Goal: Task Accomplishment & Management: Complete application form

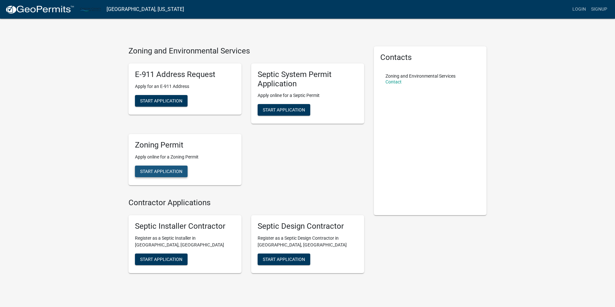
click at [156, 172] on span "Start Application" at bounding box center [161, 171] width 42 height 5
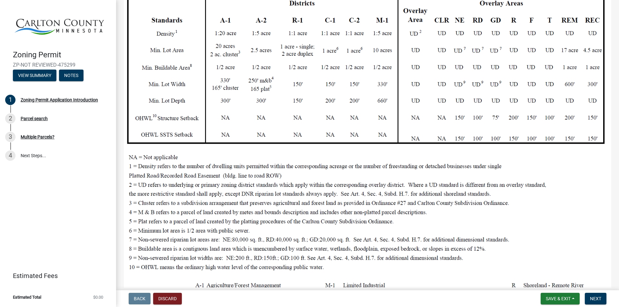
scroll to position [161, 0]
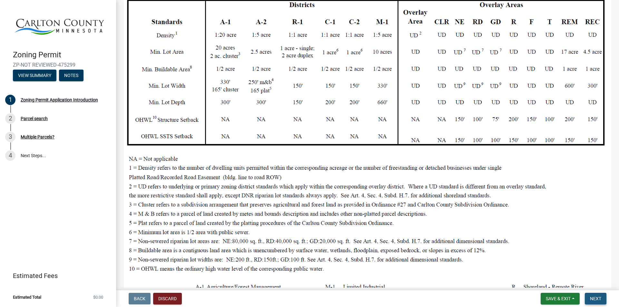
click at [595, 296] on button "Next" at bounding box center [596, 299] width 22 height 12
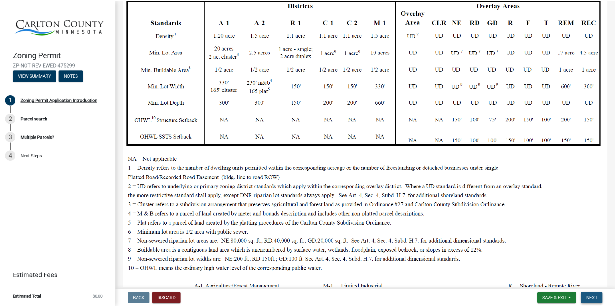
scroll to position [0, 0]
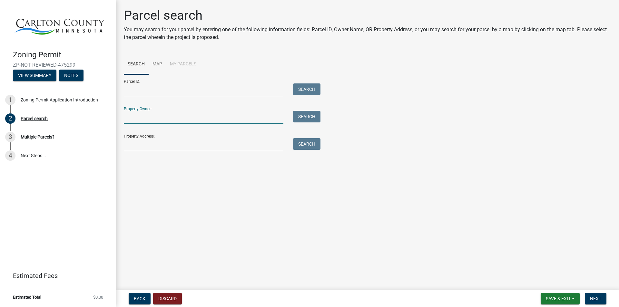
click at [160, 115] on input "Property Owner:" at bounding box center [204, 117] width 160 height 13
click at [155, 146] on input "Property Address:" at bounding box center [204, 144] width 160 height 13
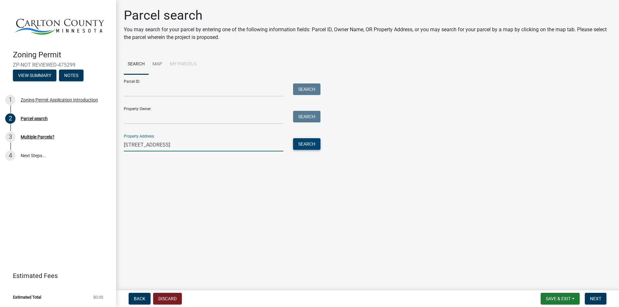
type input "3524 County Road 157"
click at [306, 142] on button "Search" at bounding box center [306, 144] width 27 height 12
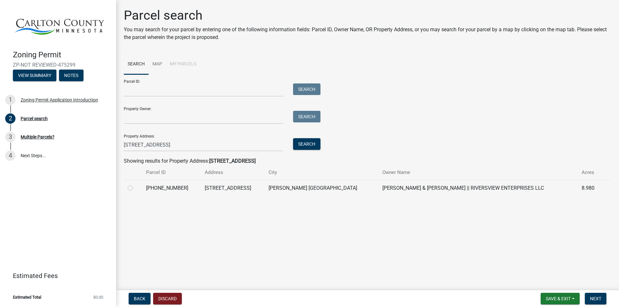
click at [135, 185] on label at bounding box center [135, 185] width 0 height 0
click at [135, 188] on input "radio" at bounding box center [137, 187] width 4 height 4
radio input "true"
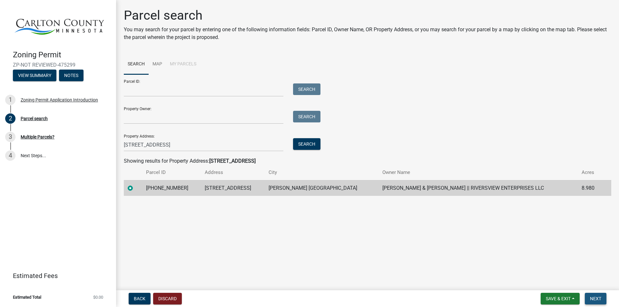
click at [598, 299] on span "Next" at bounding box center [595, 298] width 11 height 5
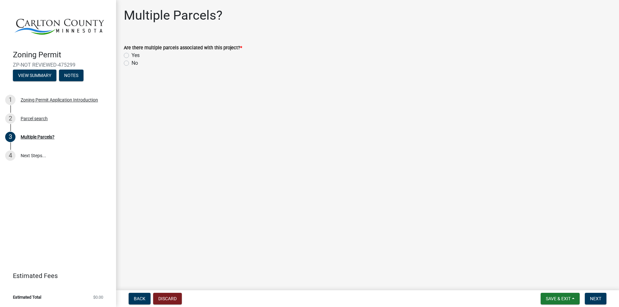
click at [132, 65] on label "No" at bounding box center [135, 63] width 6 height 8
click at [132, 64] on input "No" at bounding box center [134, 61] width 4 height 4
radio input "true"
click at [592, 296] on button "Next" at bounding box center [596, 299] width 22 height 12
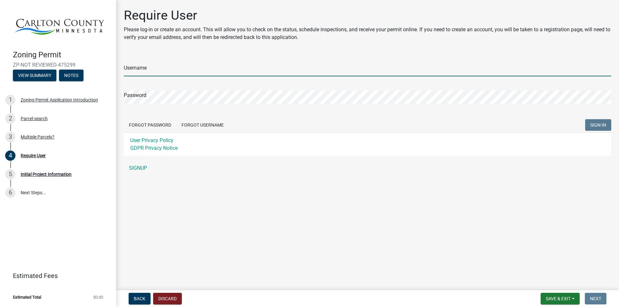
click at [148, 68] on input "Username" at bounding box center [368, 69] width 488 height 13
type input "Kiel1sue"
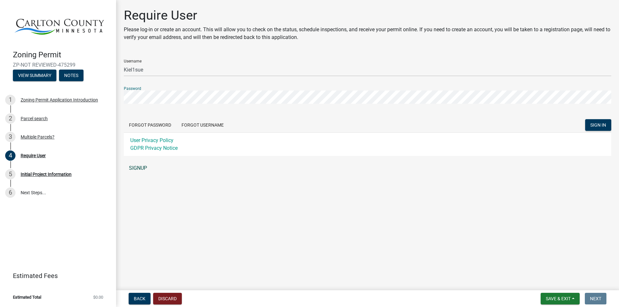
click at [137, 168] on link "SIGNUP" at bounding box center [368, 168] width 488 height 13
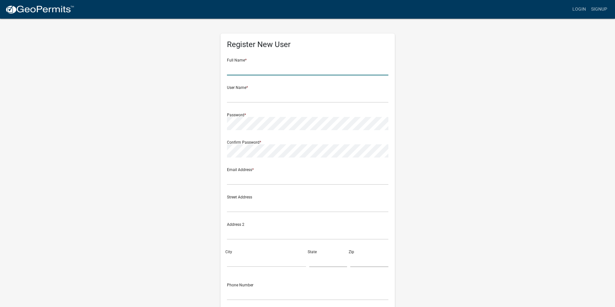
click at [253, 65] on input "text" at bounding box center [307, 68] width 161 height 13
type input "James Kielty"
click at [267, 93] on input "text" at bounding box center [307, 96] width 161 height 13
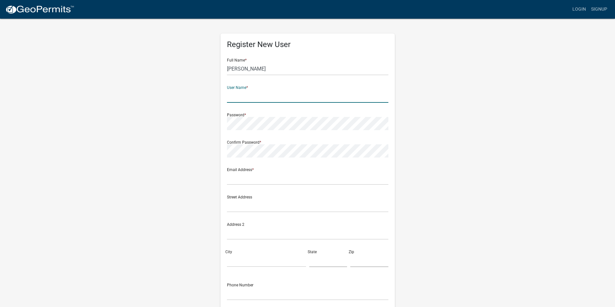
click at [267, 93] on input "text" at bounding box center [307, 96] width 161 height 13
type input "Kiel1sue"
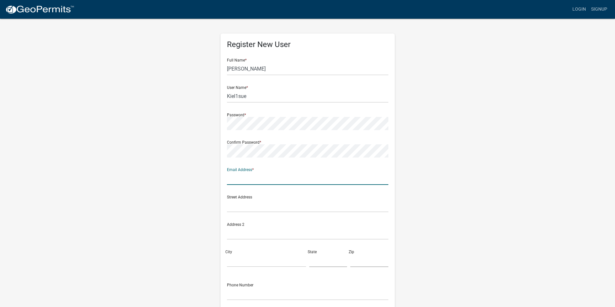
click at [234, 180] on input "text" at bounding box center [307, 178] width 161 height 13
type input "riversview@gmail.com"
click at [272, 208] on input "text" at bounding box center [307, 205] width 161 height 13
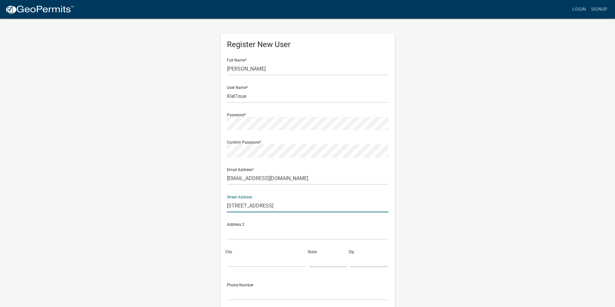
type input "3524 County Road 157"
click at [252, 261] on input "City" at bounding box center [266, 260] width 79 height 13
type input "Barnum"
click at [332, 264] on input "text" at bounding box center [328, 260] width 38 height 13
type input "MN"
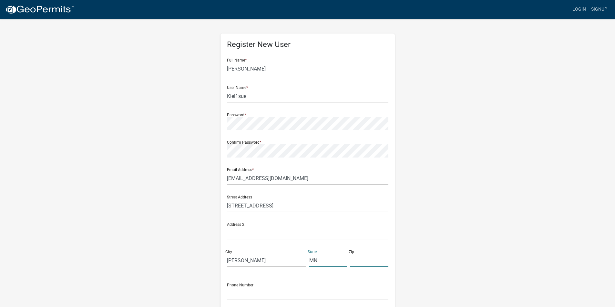
click at [355, 260] on input "text" at bounding box center [369, 260] width 38 height 13
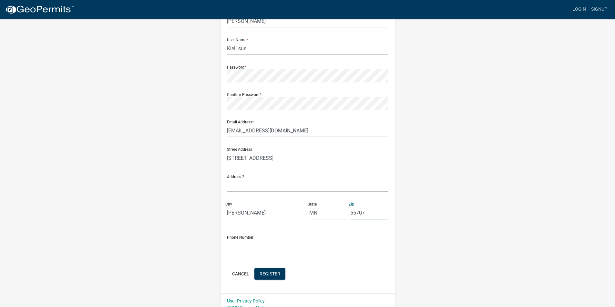
scroll to position [56, 0]
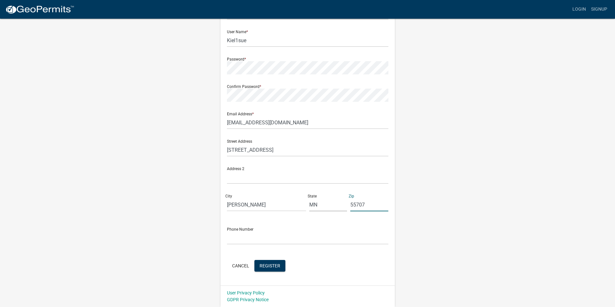
type input "55707"
click at [257, 237] on input "text" at bounding box center [307, 238] width 161 height 13
type input "218-428-2080"
click at [273, 267] on span "Register" at bounding box center [269, 265] width 21 height 5
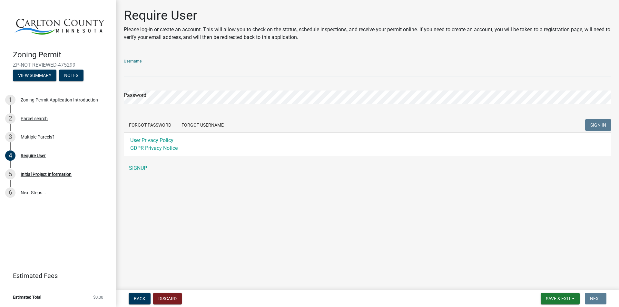
click at [219, 66] on input "Username" at bounding box center [368, 69] width 488 height 13
type input "Kiel1sue"
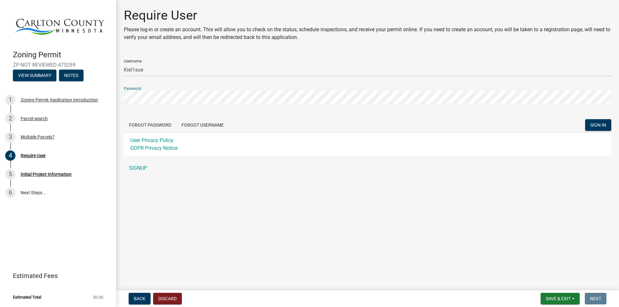
click at [585, 119] on button "SIGN IN" at bounding box center [598, 125] width 26 height 12
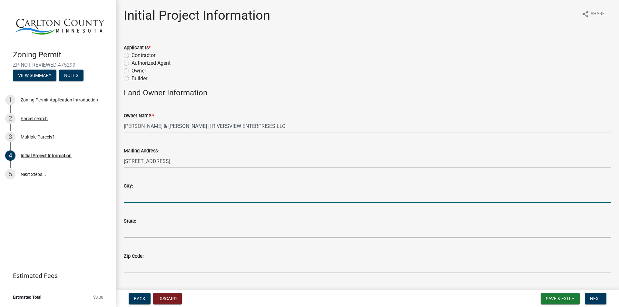
click at [181, 196] on input "City:" at bounding box center [368, 196] width 488 height 13
type input "[PERSON_NAME]"
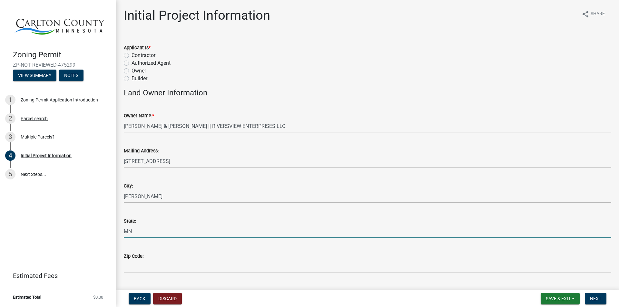
type input "MN"
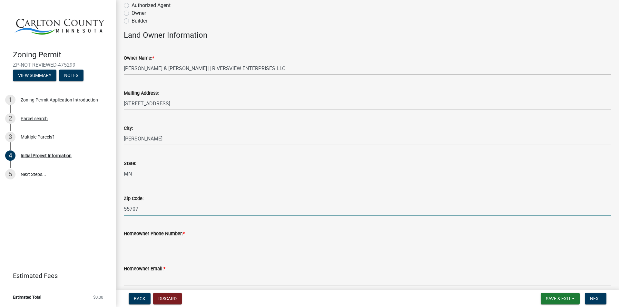
scroll to position [161, 0]
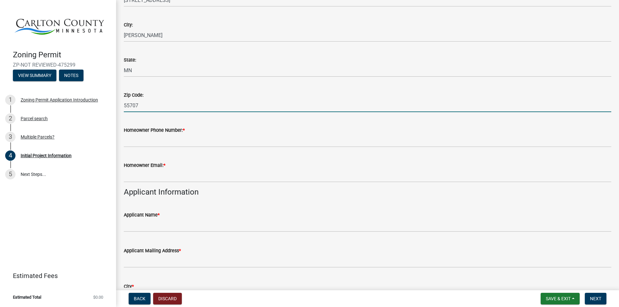
type input "55707"
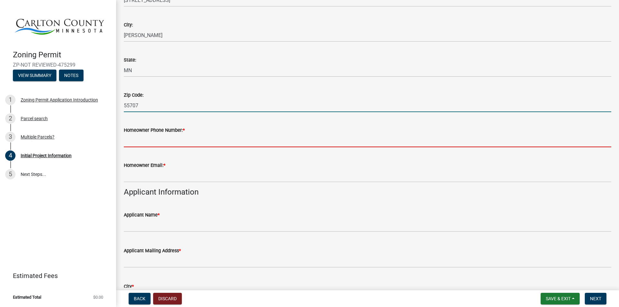
click at [173, 144] on input "Homeowner Phone Number: *" at bounding box center [368, 140] width 488 height 13
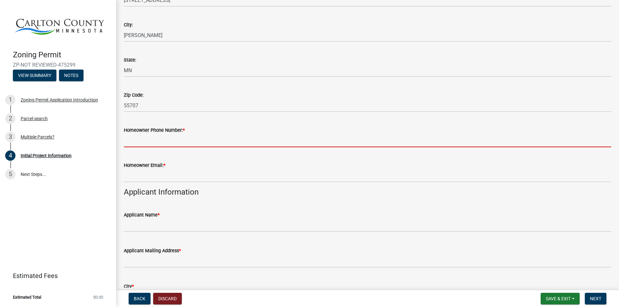
click at [173, 144] on input "Homeowner Phone Number: *" at bounding box center [368, 140] width 488 height 13
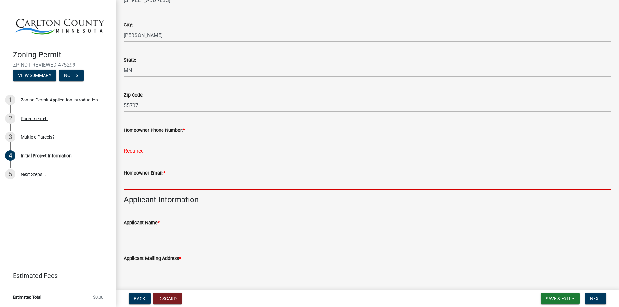
click at [174, 175] on form "Homeowner Email: *" at bounding box center [368, 179] width 488 height 21
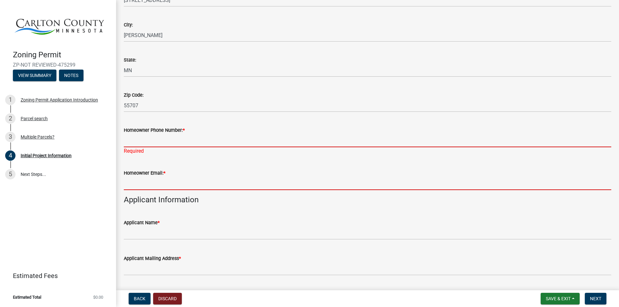
click at [166, 142] on input "Homeowner Phone Number: *" at bounding box center [368, 140] width 488 height 13
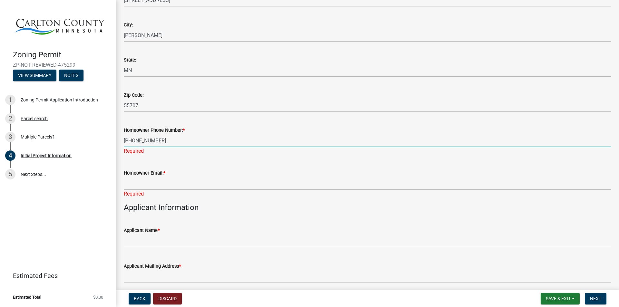
type input "218-428-2080"
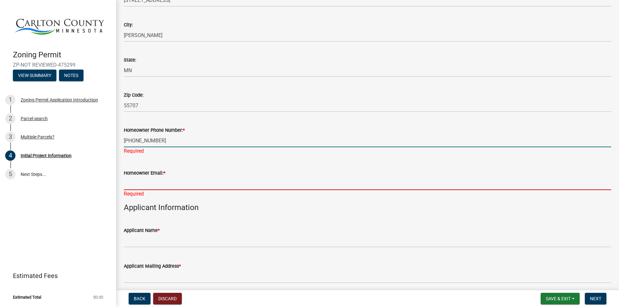
click at [161, 182] on input "Homeowner Email: *" at bounding box center [368, 183] width 488 height 13
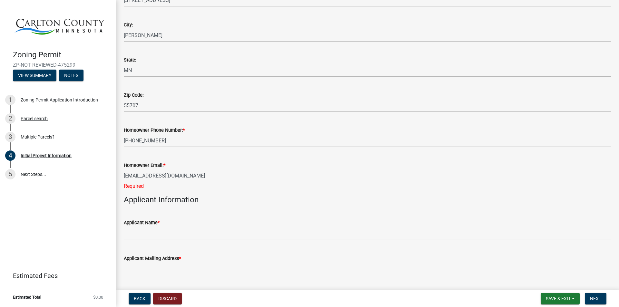
type input "riversview@gmail.com"
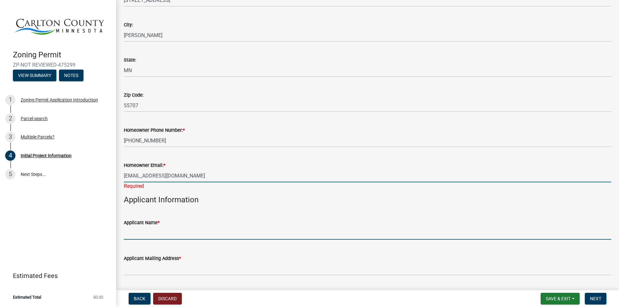
click at [166, 232] on input "Applicant Name *" at bounding box center [368, 233] width 488 height 13
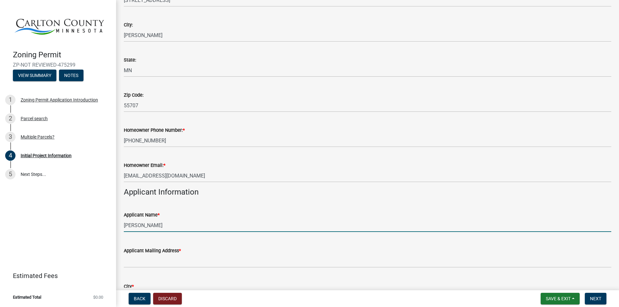
type input "James Kielty"
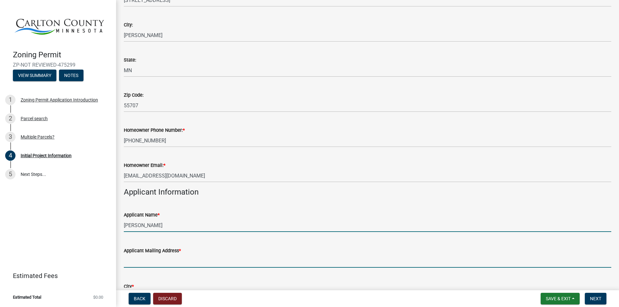
click at [170, 260] on input "Applicant Mailing Address *" at bounding box center [368, 261] width 488 height 13
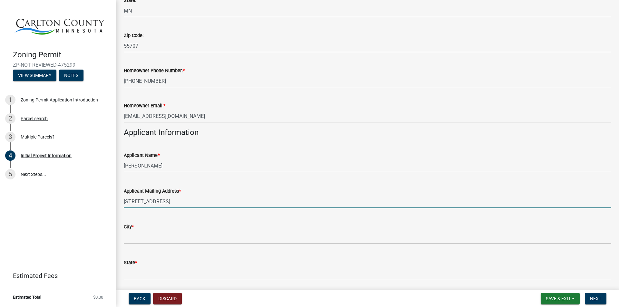
scroll to position [226, 0]
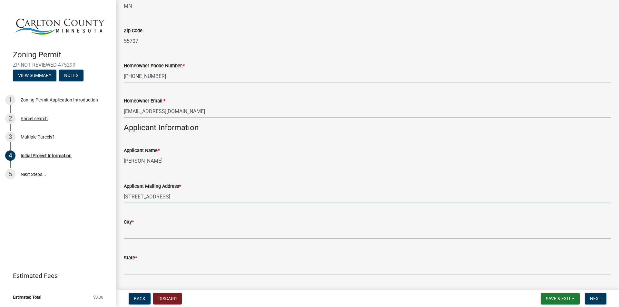
type input "3987 Point Road"
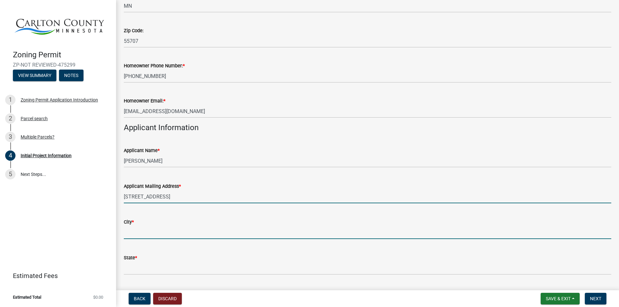
click at [149, 232] on input "City *" at bounding box center [368, 232] width 488 height 13
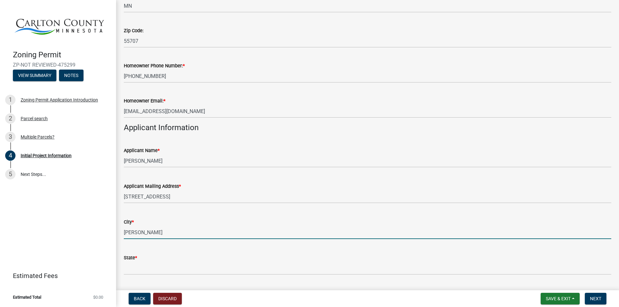
type input "Barnum"
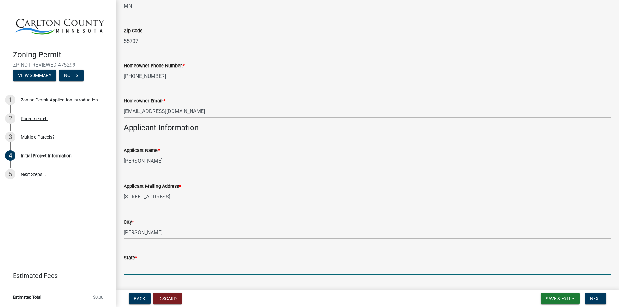
click at [131, 268] on input "State *" at bounding box center [368, 268] width 488 height 13
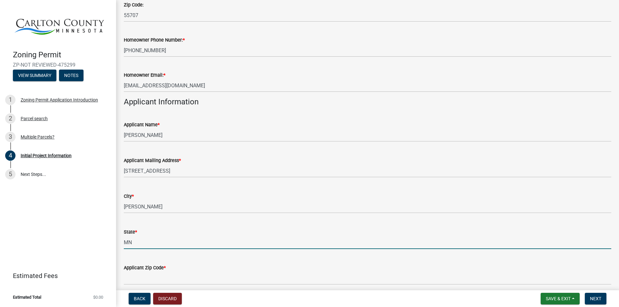
scroll to position [290, 0]
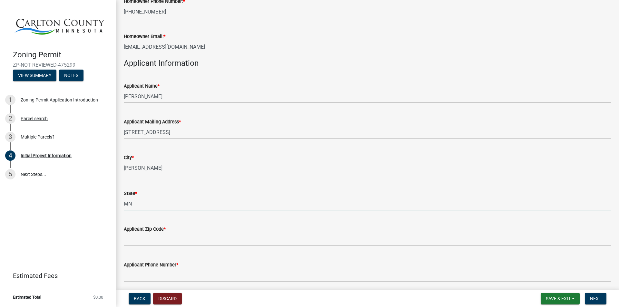
type input "MN"
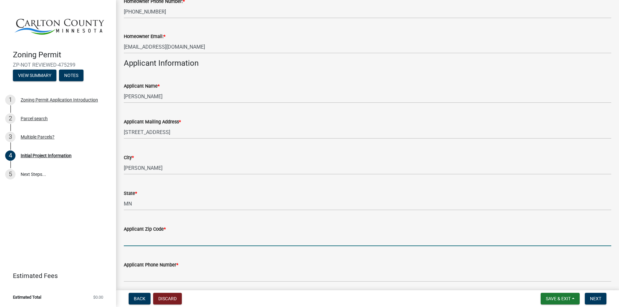
click at [158, 237] on input "Applicant Zip Code *" at bounding box center [368, 239] width 488 height 13
type input "55707"
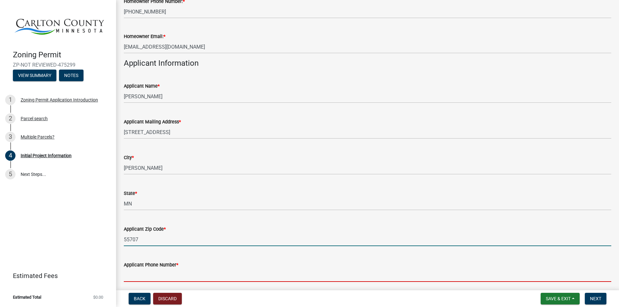
click at [162, 278] on input "Applicant Phone Number *" at bounding box center [368, 275] width 488 height 13
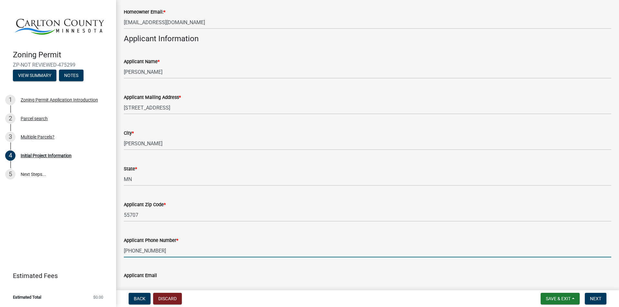
scroll to position [355, 0]
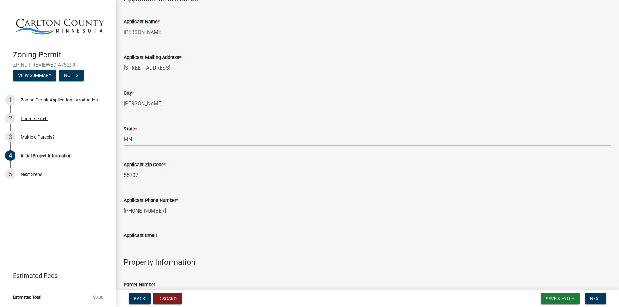
type input "218-428-2080"
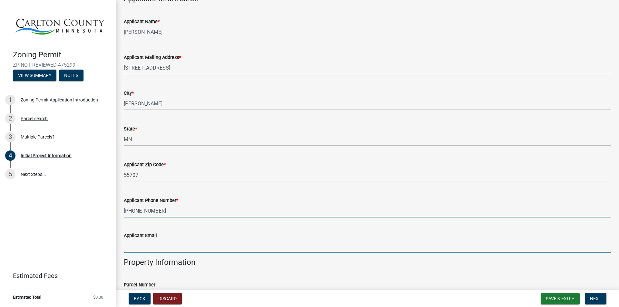
click at [154, 246] on input "Applicant Email" at bounding box center [368, 246] width 488 height 13
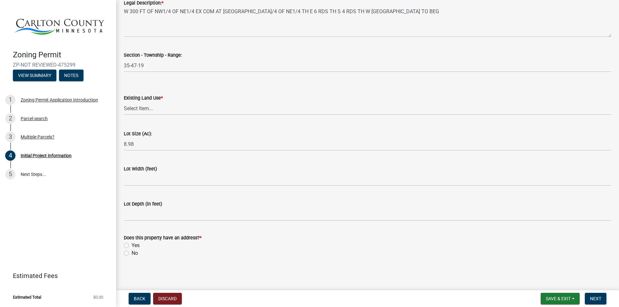
scroll to position [814, 0]
type input "riversview@gmail.com"
click at [132, 246] on label "Yes" at bounding box center [136, 246] width 8 height 8
click at [132, 246] on input "Yes" at bounding box center [134, 244] width 4 height 4
radio input "true"
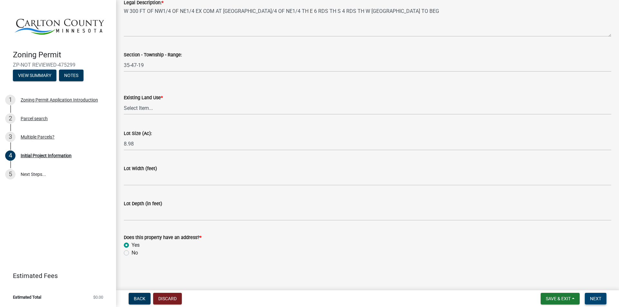
click at [595, 299] on span "Next" at bounding box center [595, 298] width 11 height 5
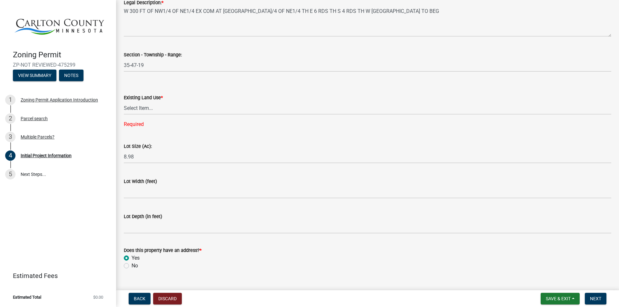
click at [143, 98] on label "Existing Land Use *" at bounding box center [143, 98] width 39 height 5
click at [143, 102] on select "Select Item... Residential Commercial Recreational/hunting Agricultural" at bounding box center [368, 108] width 488 height 13
click at [146, 108] on select "Select Item... Residential Commercial Recreational/hunting Agricultural" at bounding box center [368, 108] width 488 height 13
click at [124, 102] on select "Select Item... Residential Commercial Recreational/hunting Agricultural" at bounding box center [368, 108] width 488 height 13
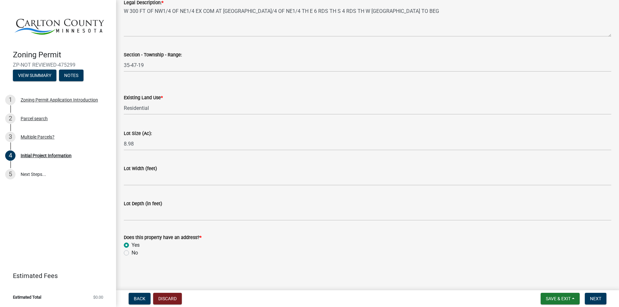
click at [154, 99] on label "Existing Land Use *" at bounding box center [143, 98] width 39 height 5
click at [154, 102] on select "Select Item... Residential Commercial Recreational/hunting Agricultural" at bounding box center [368, 108] width 488 height 13
click at [137, 107] on select "Select Item... Residential Commercial Recreational/hunting Agricultural" at bounding box center [368, 108] width 488 height 13
click at [124, 102] on select "Select Item... Residential Commercial Recreational/hunting Agricultural" at bounding box center [368, 108] width 488 height 13
select select "9b442bb4-a0b4-4a0c-aab0-dfe7fca116e4"
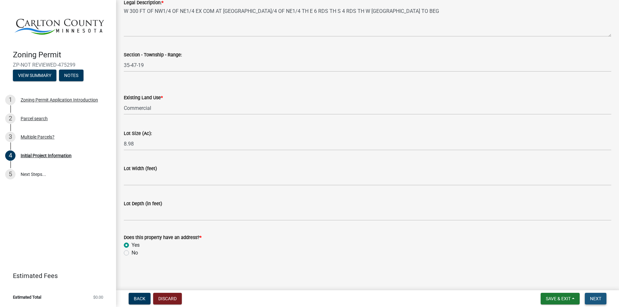
click at [596, 299] on span "Next" at bounding box center [595, 298] width 11 height 5
click at [598, 297] on span "Next" at bounding box center [595, 298] width 11 height 5
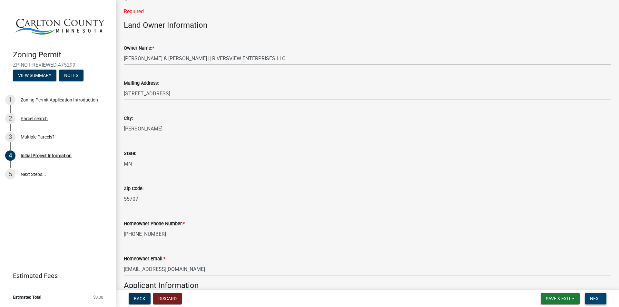
scroll to position [0, 0]
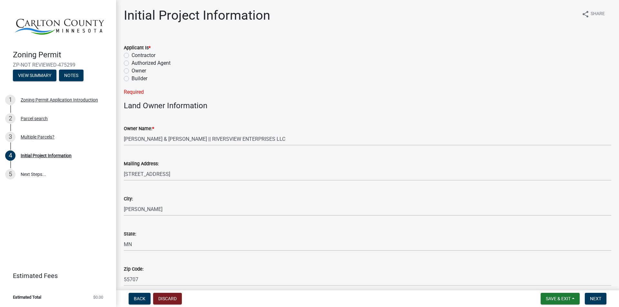
click at [132, 70] on label "Owner" at bounding box center [139, 71] width 15 height 8
click at [132, 70] on input "Owner" at bounding box center [134, 69] width 4 height 4
radio input "true"
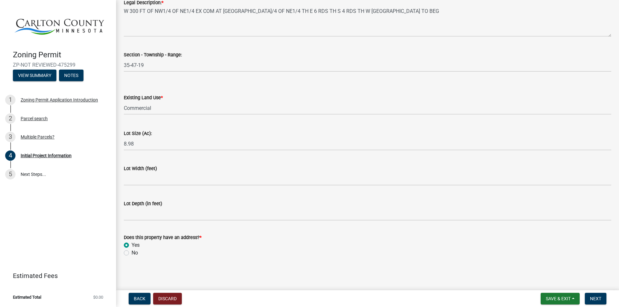
scroll to position [814, 0]
click at [593, 297] on span "Next" at bounding box center [595, 298] width 11 height 5
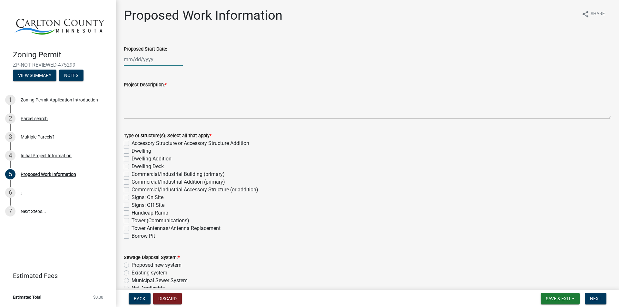
click at [128, 62] on div at bounding box center [153, 59] width 59 height 13
select select "9"
select select "2025"
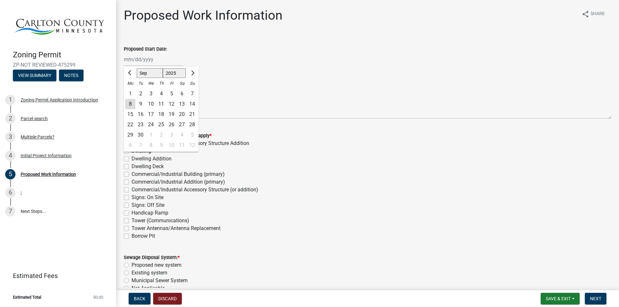
click at [132, 113] on div "15" at bounding box center [130, 114] width 10 height 10
type input "[DATE]"
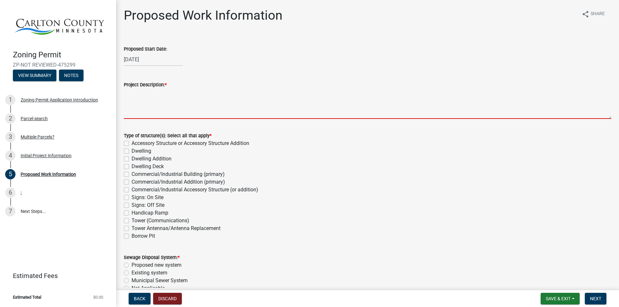
click at [128, 111] on textarea "Project Description: *" at bounding box center [368, 104] width 488 height 30
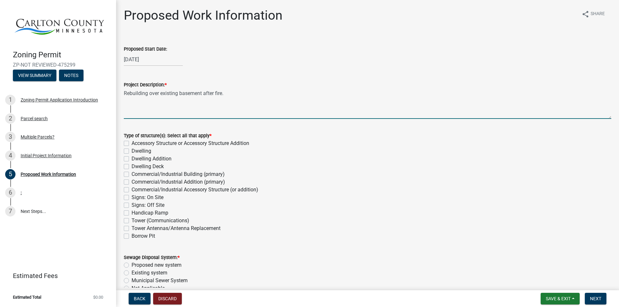
type textarea "Rebuilding over existing basement after fire."
click at [132, 151] on label "Dwelling" at bounding box center [142, 151] width 20 height 8
click at [132, 151] on input "Dwelling" at bounding box center [134, 149] width 4 height 4
checkbox input "true"
checkbox input "false"
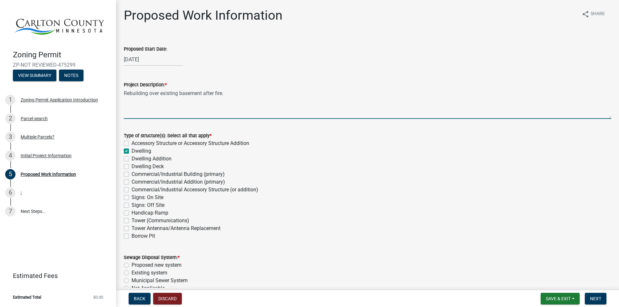
checkbox input "true"
checkbox input "false"
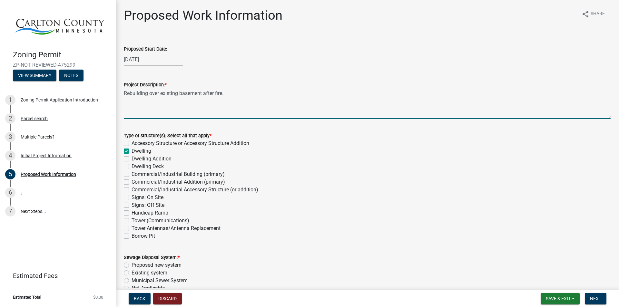
checkbox input "false"
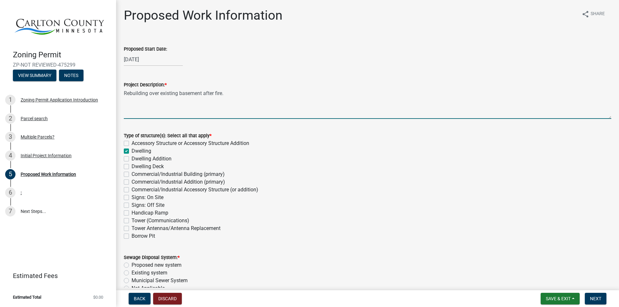
checkbox input "false"
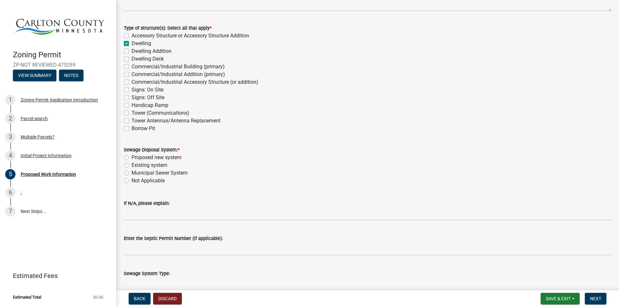
scroll to position [129, 0]
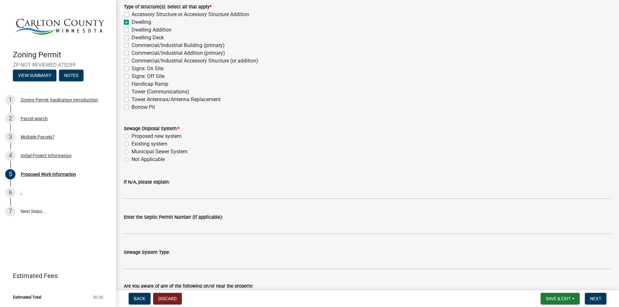
click at [132, 160] on label "Not Applicable" at bounding box center [148, 160] width 33 height 8
click at [132, 160] on input "Not Applicable" at bounding box center [134, 158] width 4 height 4
radio input "true"
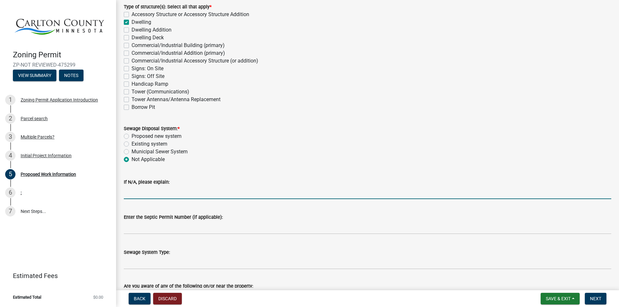
click at [145, 192] on input "If N/A, please explain:" at bounding box center [368, 192] width 488 height 13
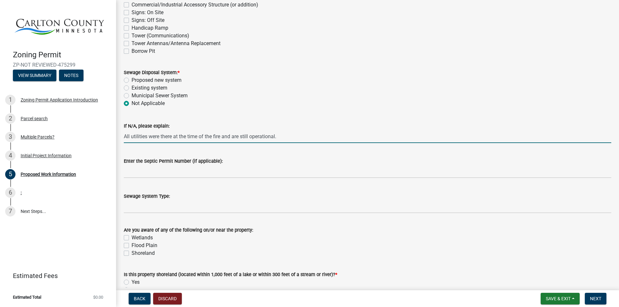
scroll to position [194, 0]
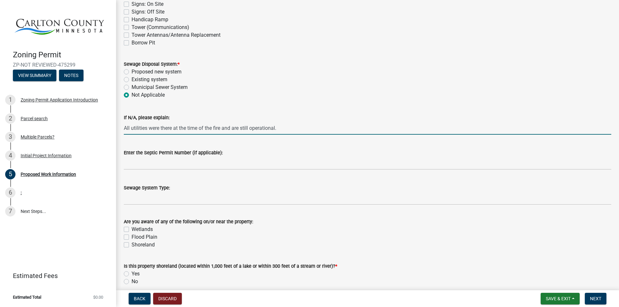
type input "All utilities were there at the time of the fire and are still operational."
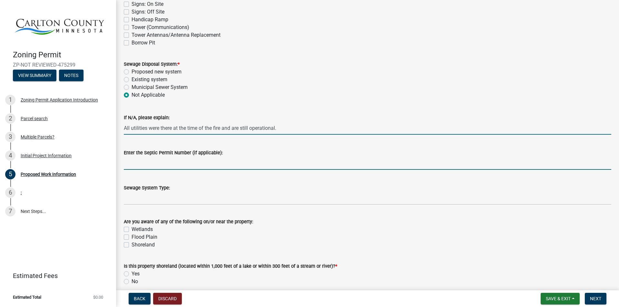
click at [209, 164] on input "Enter the Septic Permit Number (if applicable):" at bounding box center [368, 163] width 488 height 13
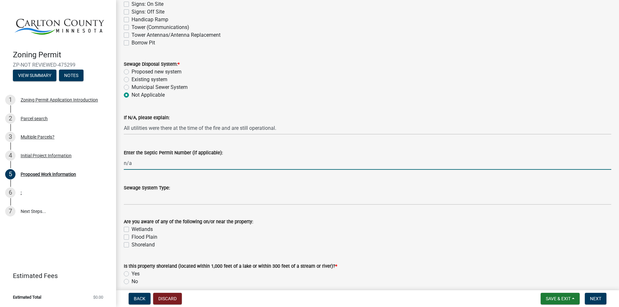
type input "n/a"
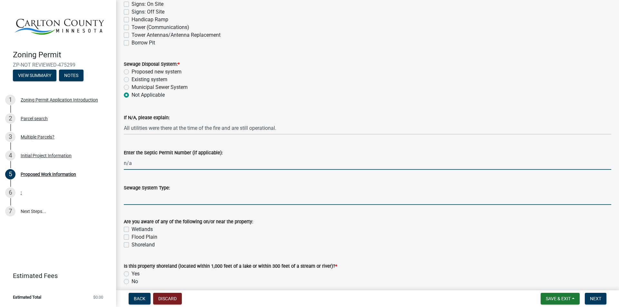
click at [190, 200] on input "Sewage System Type:" at bounding box center [368, 198] width 488 height 13
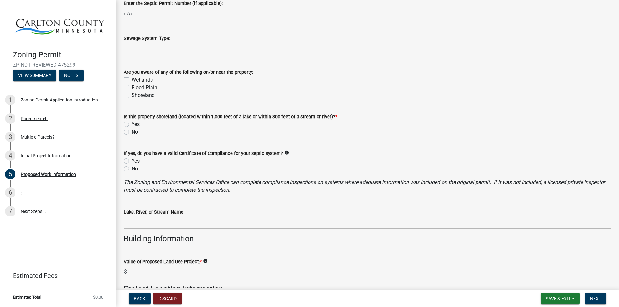
scroll to position [355, 0]
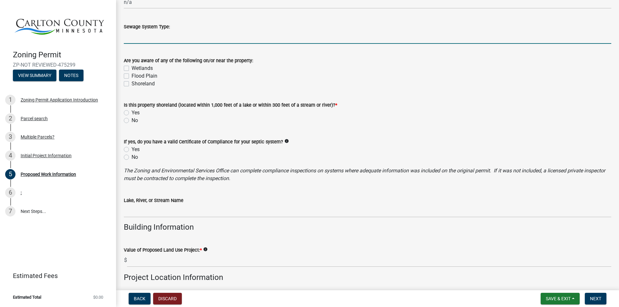
click at [129, 121] on div "No" at bounding box center [368, 121] width 488 height 8
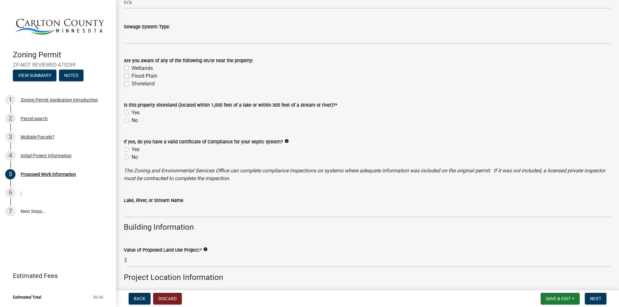
click at [132, 120] on label "No" at bounding box center [135, 121] width 6 height 8
click at [132, 120] on input "No" at bounding box center [134, 119] width 4 height 4
radio input "true"
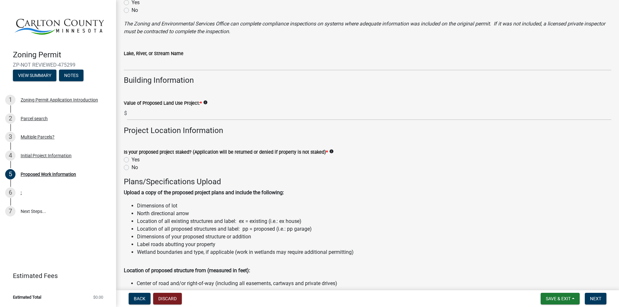
scroll to position [516, 0]
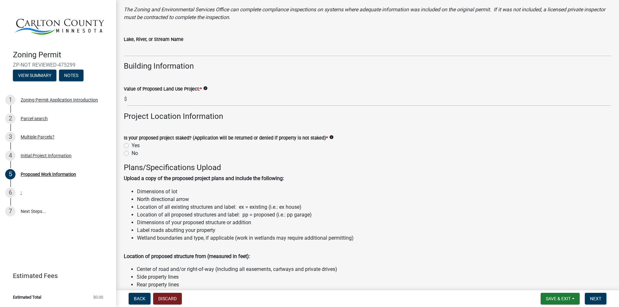
click at [206, 88] on icon "info" at bounding box center [205, 88] width 5 height 5
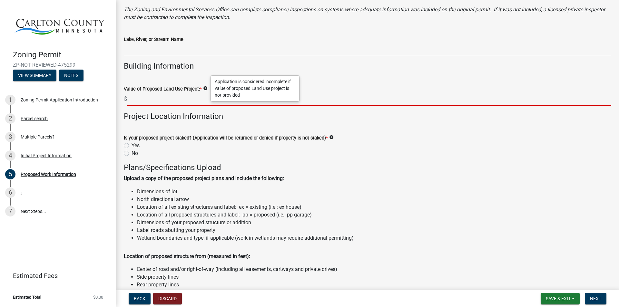
click at [191, 100] on input "text" at bounding box center [369, 99] width 485 height 13
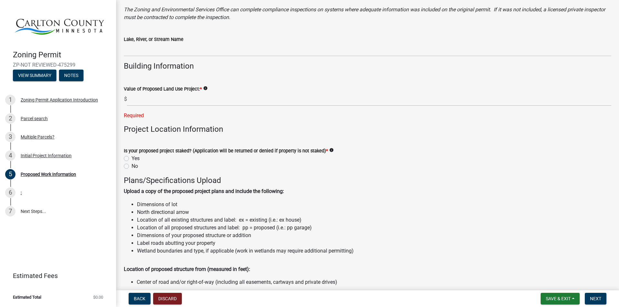
click at [126, 155] on div "Is your proposed project staked? (Application will be returned or denied if pro…" at bounding box center [368, 158] width 488 height 23
click at [132, 167] on label "No" at bounding box center [135, 167] width 6 height 8
click at [132, 167] on input "No" at bounding box center [134, 165] width 4 height 4
radio input "true"
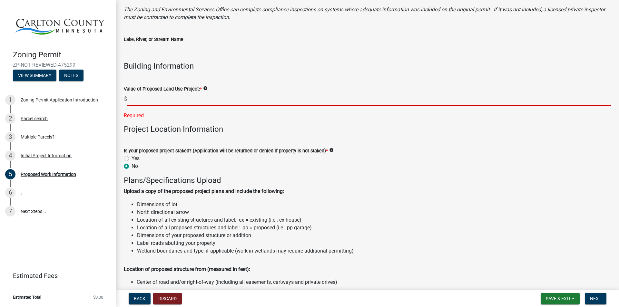
click at [152, 102] on input "text" at bounding box center [369, 99] width 485 height 13
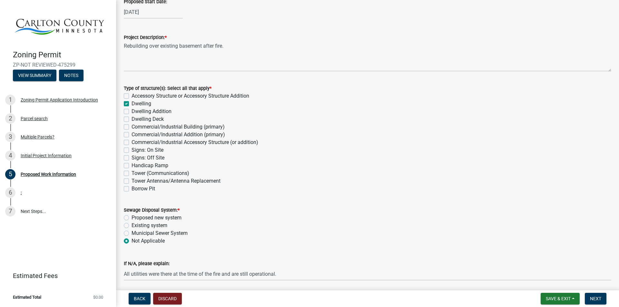
scroll to position [0, 0]
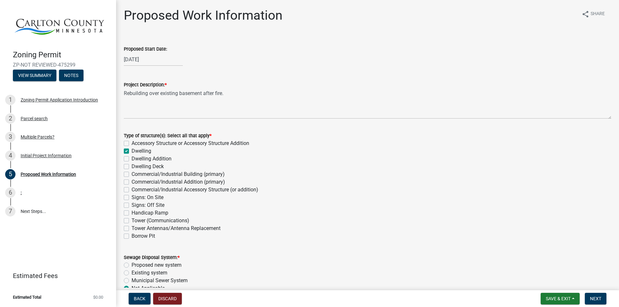
type input "60000"
click at [131, 62] on div at bounding box center [153, 59] width 59 height 13
select select "9"
select select "2025"
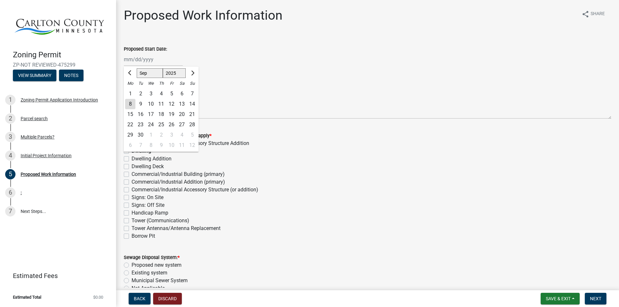
click at [132, 115] on div "15" at bounding box center [130, 114] width 10 height 10
type input "[DATE]"
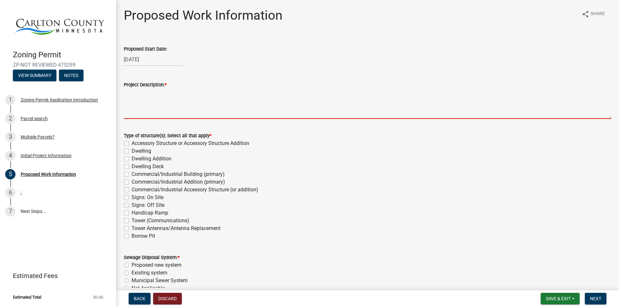
click at [141, 113] on textarea "Project Description: *" at bounding box center [368, 104] width 488 height 30
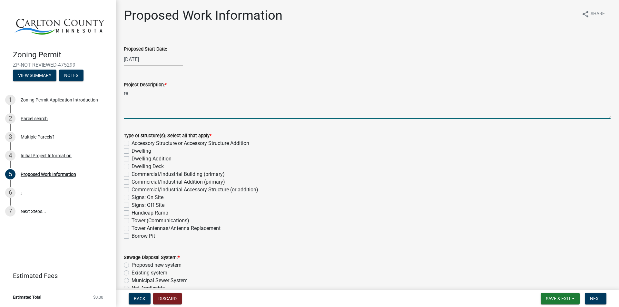
type textarea "r"
type textarea "Rebuilding over existing basement after a fire."
click at [132, 151] on label "Dwelling" at bounding box center [142, 151] width 20 height 8
click at [132, 151] on input "Dwelling" at bounding box center [134, 149] width 4 height 4
checkbox input "true"
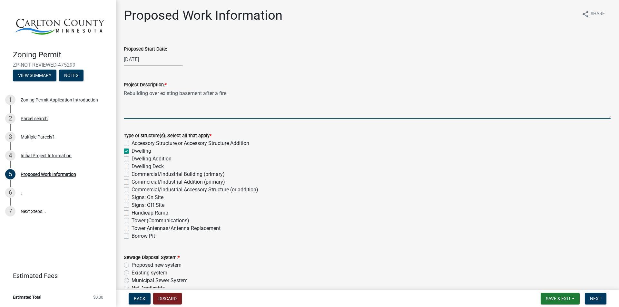
checkbox input "false"
checkbox input "true"
checkbox input "false"
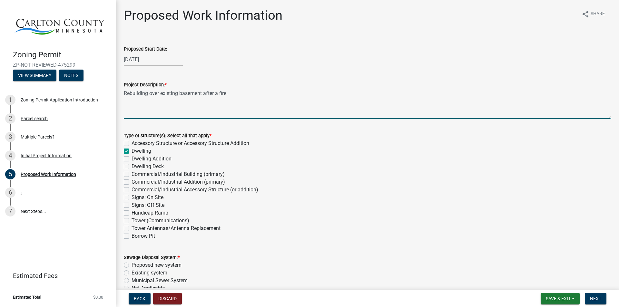
checkbox input "false"
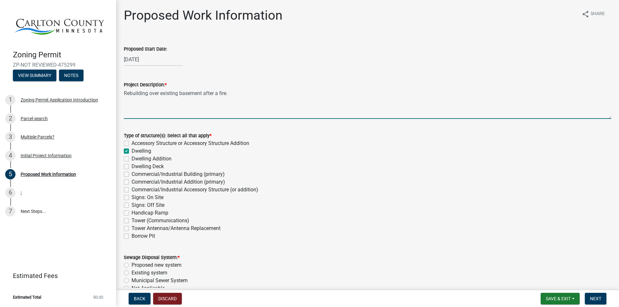
checkbox input "false"
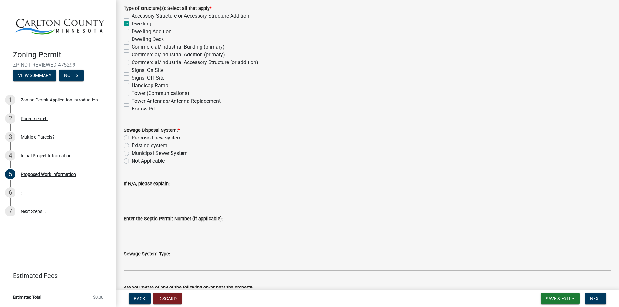
scroll to position [129, 0]
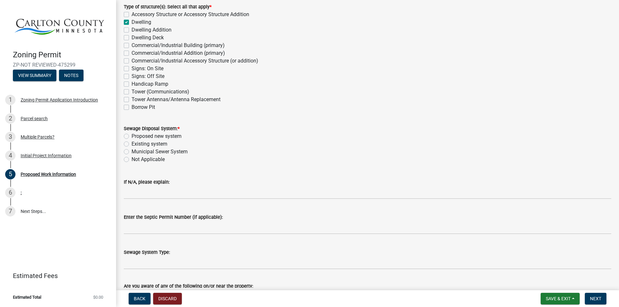
click at [132, 160] on label "Not Applicable" at bounding box center [148, 160] width 33 height 8
click at [132, 160] on input "Not Applicable" at bounding box center [134, 158] width 4 height 4
radio input "true"
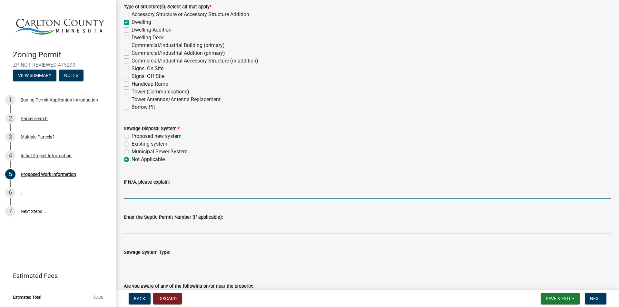
click at [181, 195] on input "If N/A, please explain:" at bounding box center [368, 192] width 488 height 13
type input "The systems were not damage and were existing prior to fire."
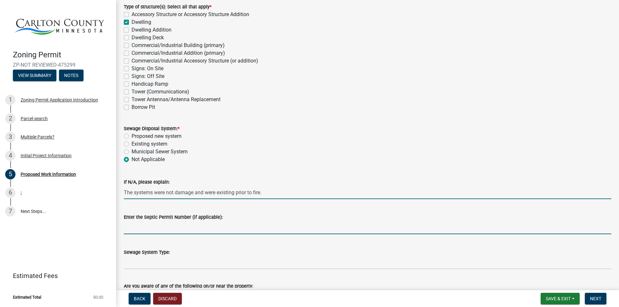
click at [172, 226] on input "Enter the Septic Permit Number (if applicable):" at bounding box center [368, 227] width 488 height 13
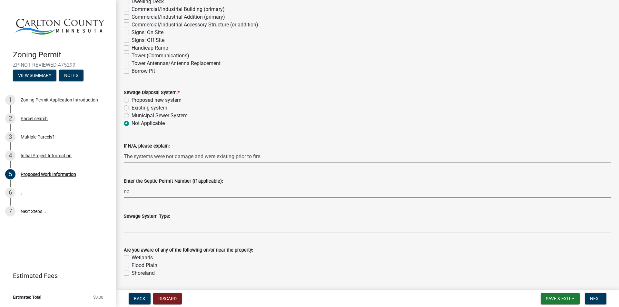
scroll to position [226, 0]
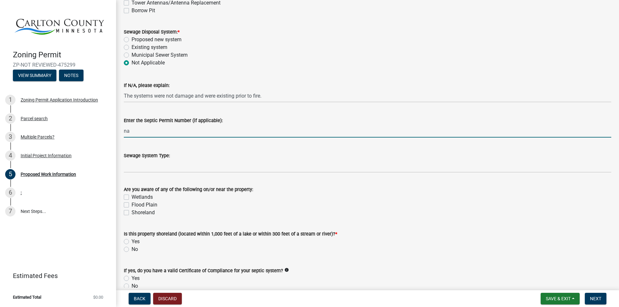
type input "na"
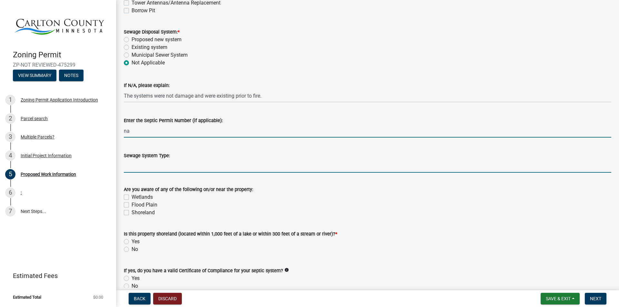
click at [182, 166] on input "Sewage System Type:" at bounding box center [368, 166] width 488 height 13
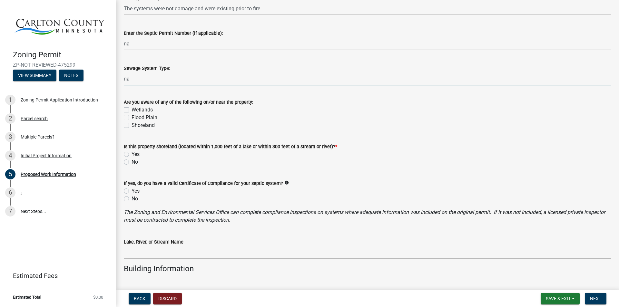
scroll to position [323, 0]
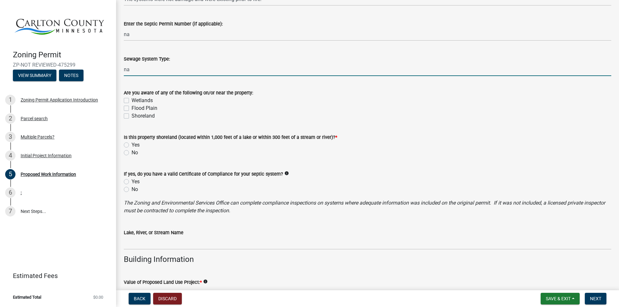
type input "na"
click at [132, 152] on label "No" at bounding box center [135, 153] width 6 height 8
click at [132, 152] on input "No" at bounding box center [134, 151] width 4 height 4
radio input "true"
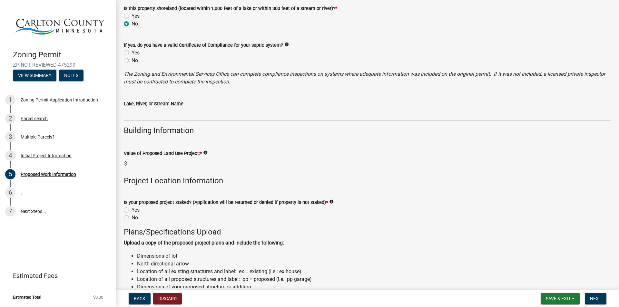
scroll to position [484, 0]
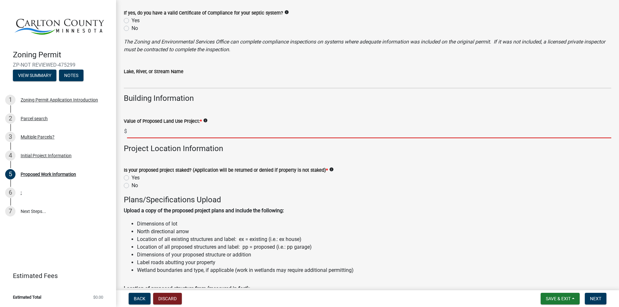
click at [167, 132] on input "text" at bounding box center [369, 131] width 485 height 13
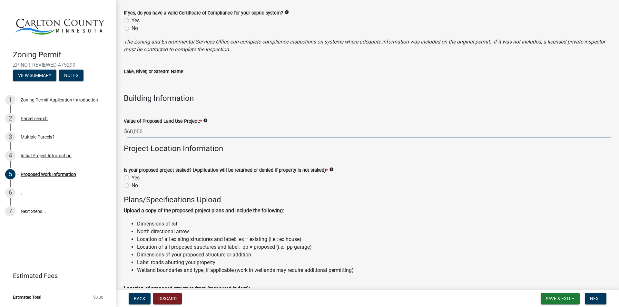
type input "60000"
click at [132, 187] on label "No" at bounding box center [135, 186] width 6 height 8
click at [132, 186] on input "No" at bounding box center [134, 184] width 4 height 4
radio input "true"
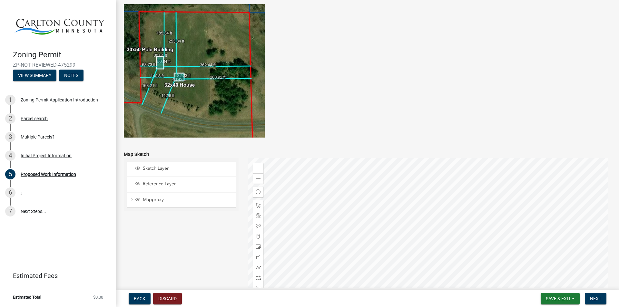
scroll to position [1252, 0]
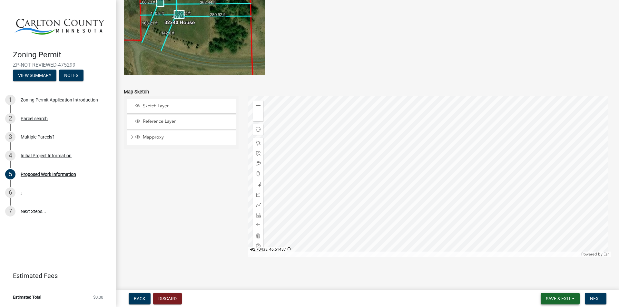
click at [564, 297] on span "Save & Exit" at bounding box center [558, 298] width 25 height 5
click at [547, 281] on button "Save & Exit" at bounding box center [554, 282] width 52 height 15
click at [547, 281] on main "Proposed Work Information share Share Proposed Start Date: 09/15/2025 Project D…" at bounding box center [367, 144] width 503 height 288
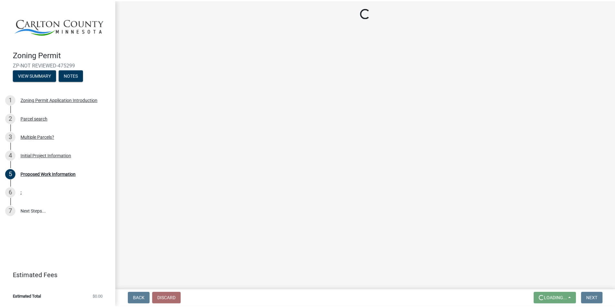
scroll to position [0, 0]
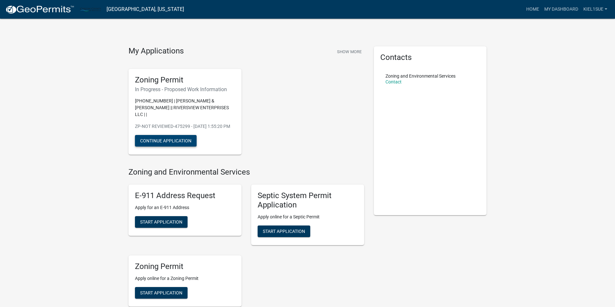
click at [178, 141] on button "Continue Application" at bounding box center [166, 141] width 62 height 12
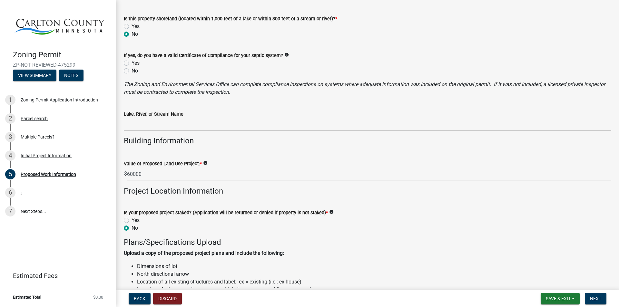
scroll to position [452, 0]
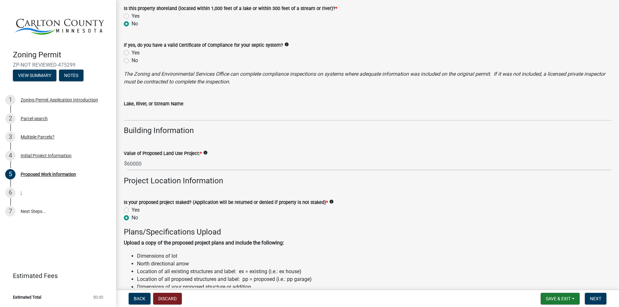
click at [503, 267] on figure "Dimensions of lot North directional arrow Location of all existing structures a…" at bounding box center [368, 282] width 488 height 60
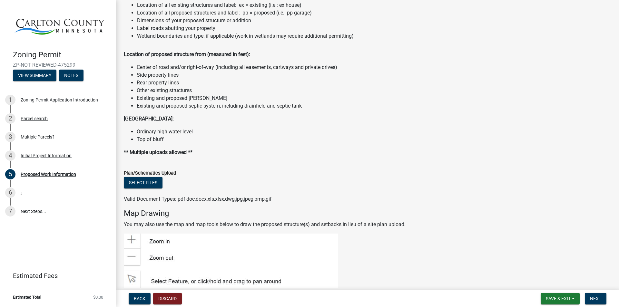
scroll to position [704, 0]
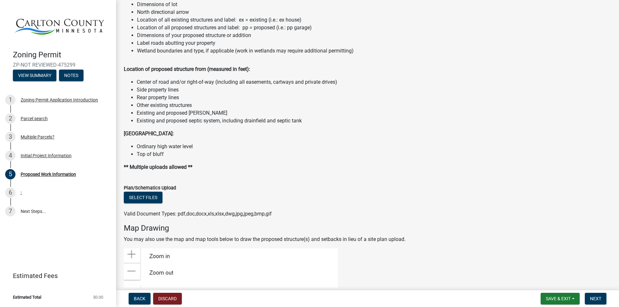
drag, startPoint x: 264, startPoint y: 230, endPoint x: 251, endPoint y: 212, distance: 21.8
drag, startPoint x: 251, startPoint y: 212, endPoint x: 260, endPoint y: 272, distance: 60.6
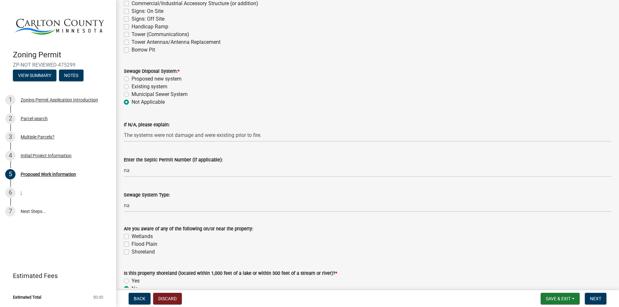
scroll to position [91, 0]
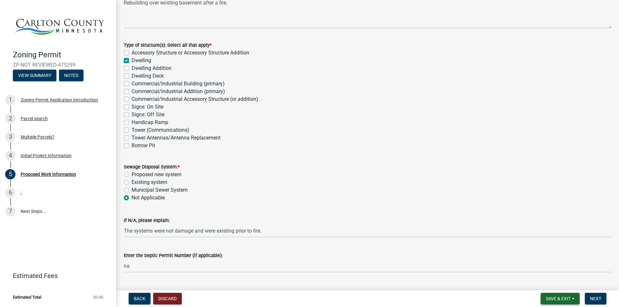
click at [562, 297] on span "Save & Exit" at bounding box center [558, 298] width 25 height 5
click at [562, 290] on button "Save & Exit" at bounding box center [554, 282] width 52 height 15
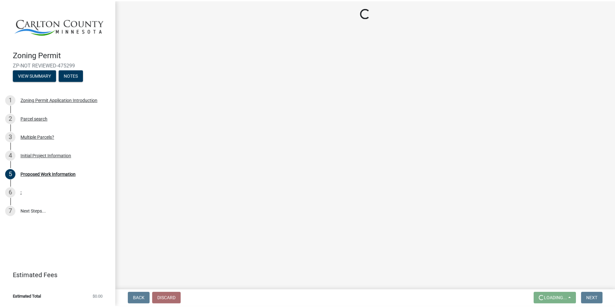
scroll to position [0, 0]
